Goal: Information Seeking & Learning: Learn about a topic

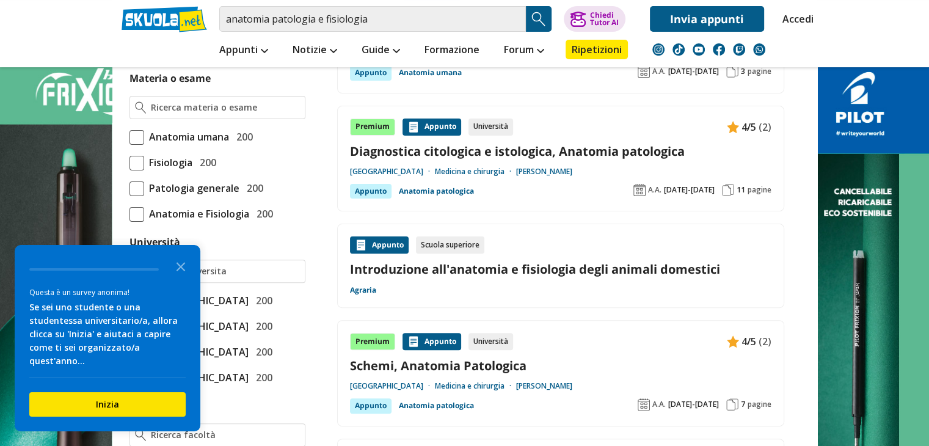
scroll to position [329, 0]
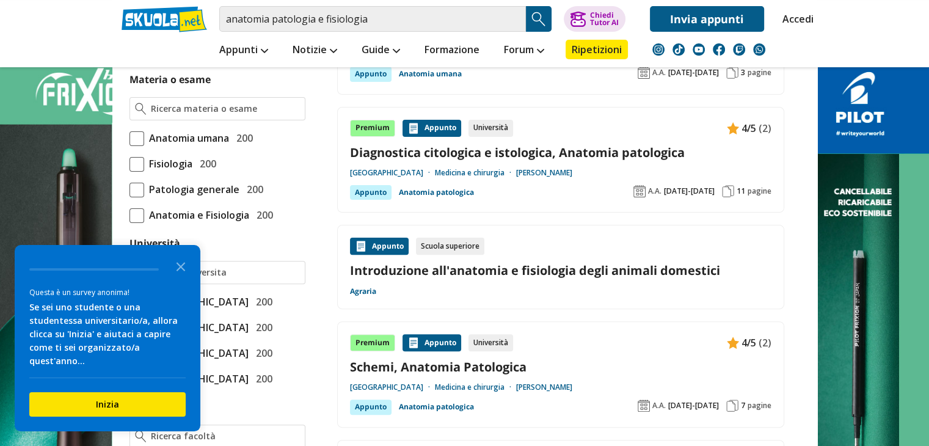
click at [142, 134] on span at bounding box center [137, 138] width 15 height 15
click at [130, 138] on input "Anatomia umana 200" at bounding box center [130, 138] width 0 height 0
click at [185, 278] on icon "Close the survey" at bounding box center [181, 266] width 24 height 24
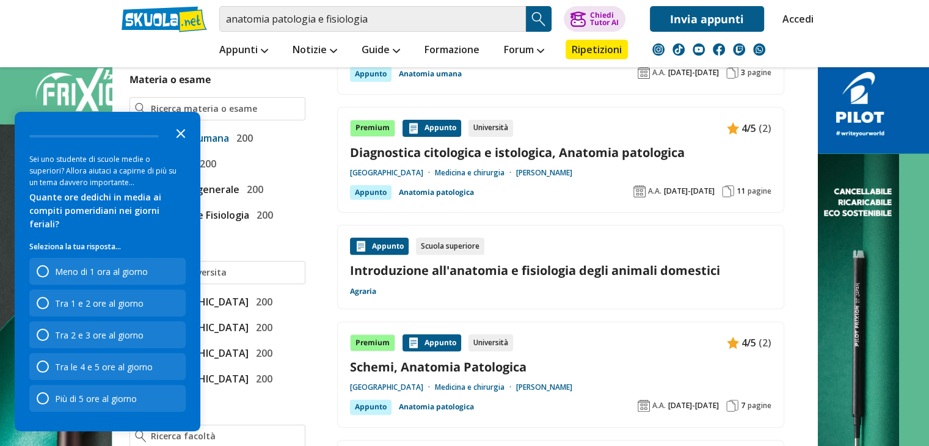
click at [177, 145] on icon "Close the survey" at bounding box center [181, 132] width 24 height 24
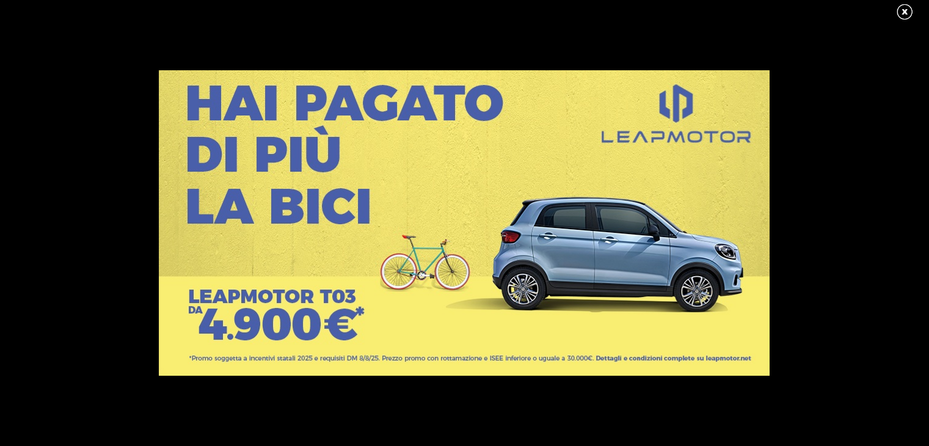
scroll to position [73, 0]
click at [909, 8] on link at bounding box center [911, 12] width 31 height 18
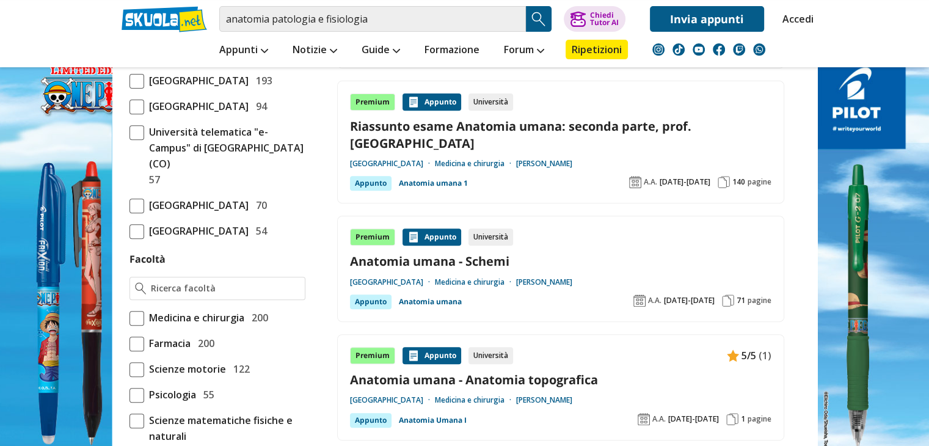
scroll to position [472, 0]
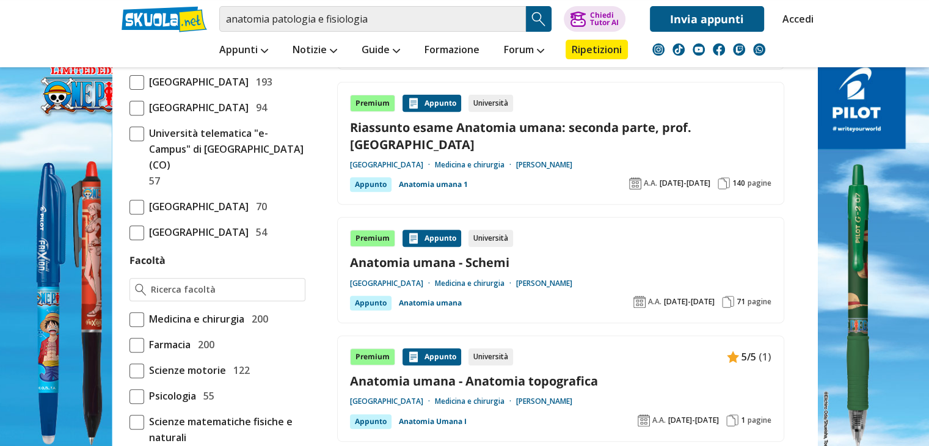
click at [551, 295] on div "Premium [GEOGRAPHIC_DATA] Università Anatomia umana - Schemi [GEOGRAPHIC_DATA] …" at bounding box center [560, 270] width 447 height 106
